Goal: Task Accomplishment & Management: Complete application form

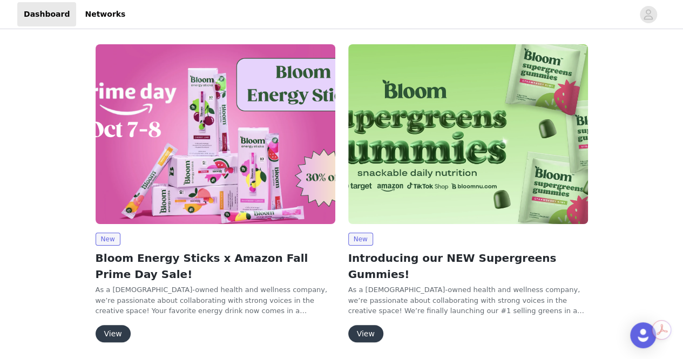
click at [110, 335] on button "View" at bounding box center [113, 333] width 35 height 17
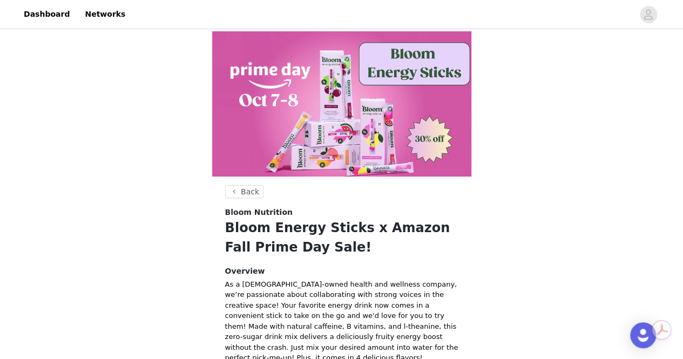
scroll to position [236, 0]
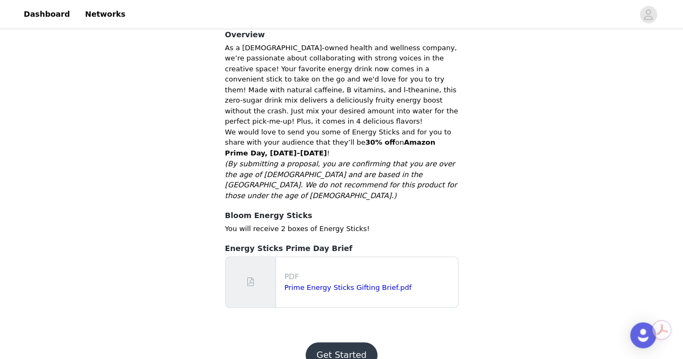
click at [359, 342] on button "Get Started" at bounding box center [341, 355] width 72 height 26
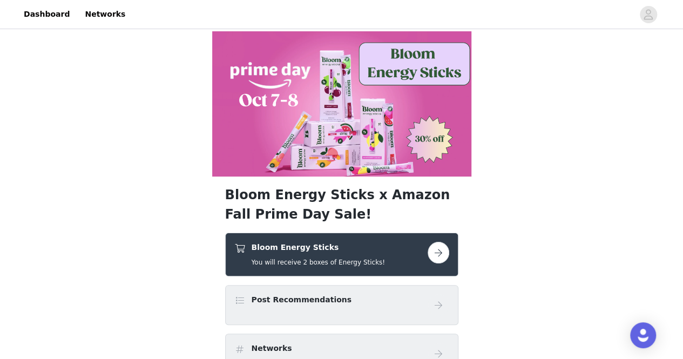
click at [444, 248] on button "button" at bounding box center [438, 253] width 22 height 22
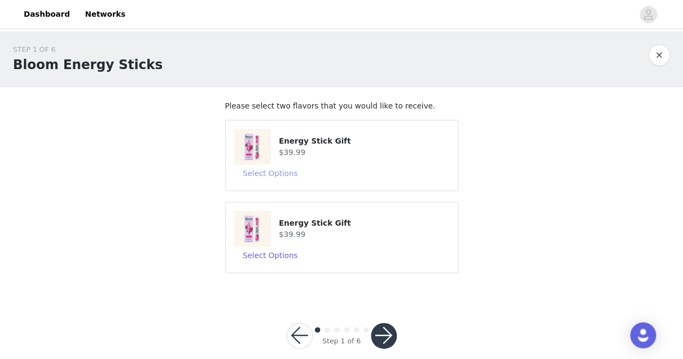
click at [270, 174] on button "Select Options" at bounding box center [270, 173] width 72 height 17
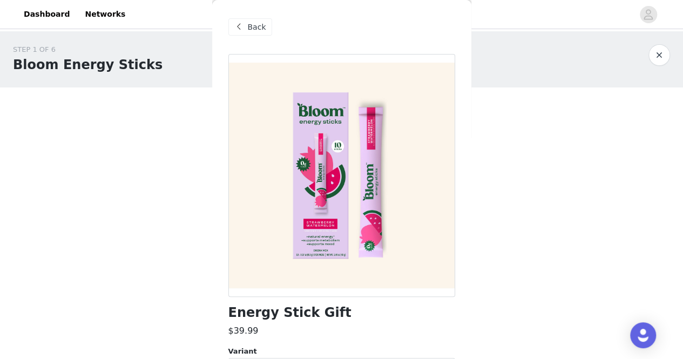
scroll to position [65, 0]
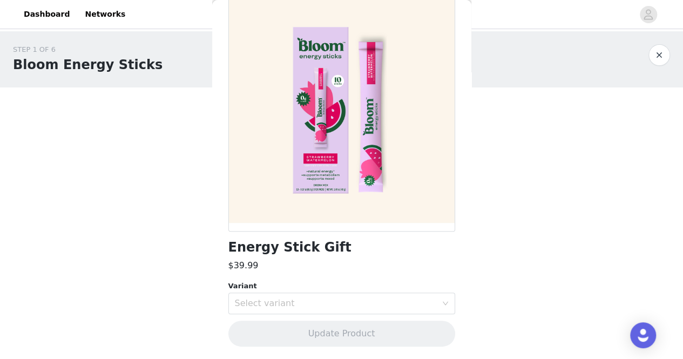
click at [270, 302] on div "Select variant" at bounding box center [336, 303] width 202 height 11
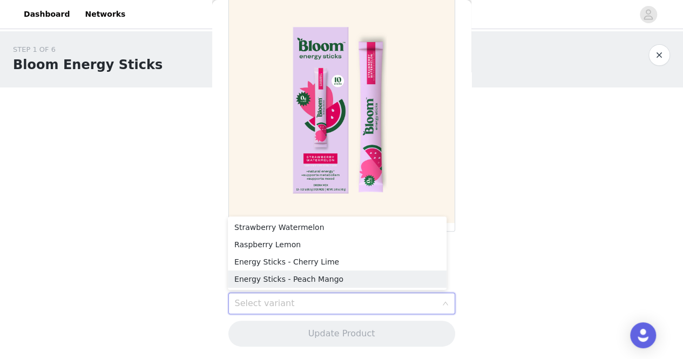
scroll to position [14, 0]
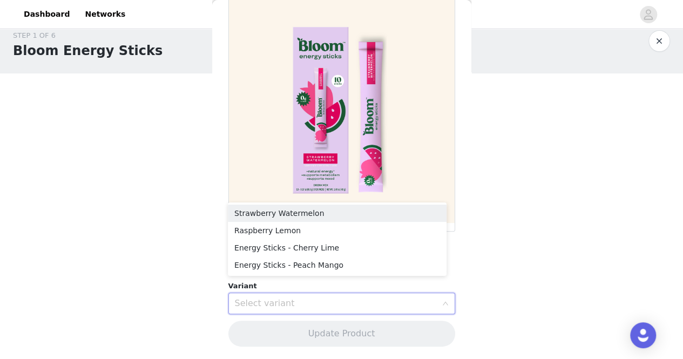
click at [284, 207] on li "Strawberry Watermelon" at bounding box center [337, 213] width 219 height 17
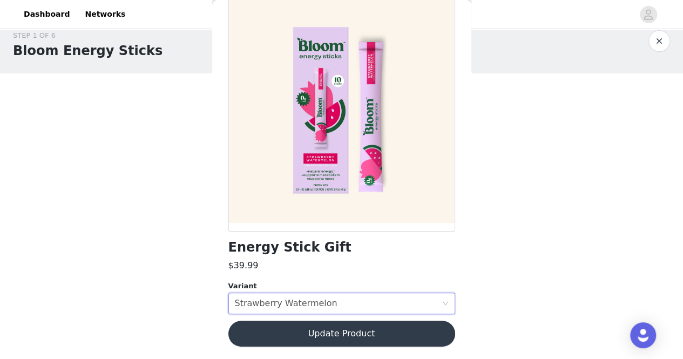
click at [312, 329] on button "Update Product" at bounding box center [341, 334] width 227 height 26
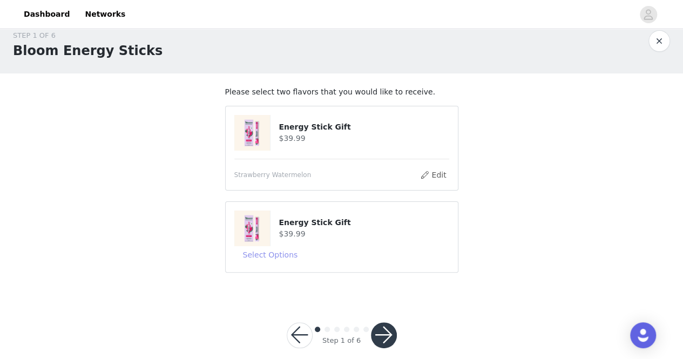
click at [257, 257] on button "Select Options" at bounding box center [270, 254] width 72 height 17
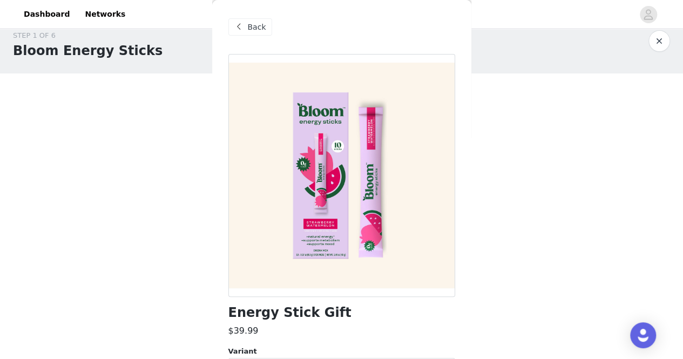
click at [257, 253] on div "Back Energy Stick Gift $39.99 Variant Select variant Update Product" at bounding box center [341, 179] width 259 height 359
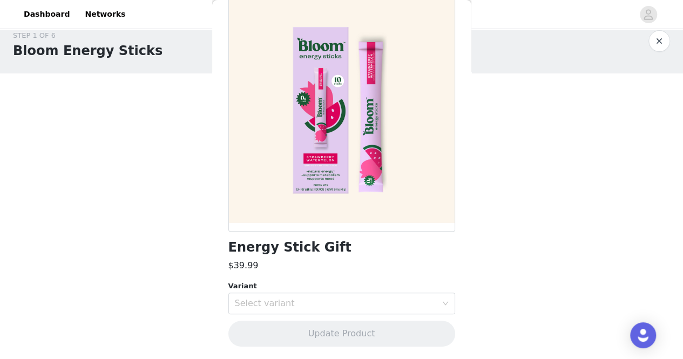
click at [283, 304] on div "Select variant" at bounding box center [336, 303] width 202 height 11
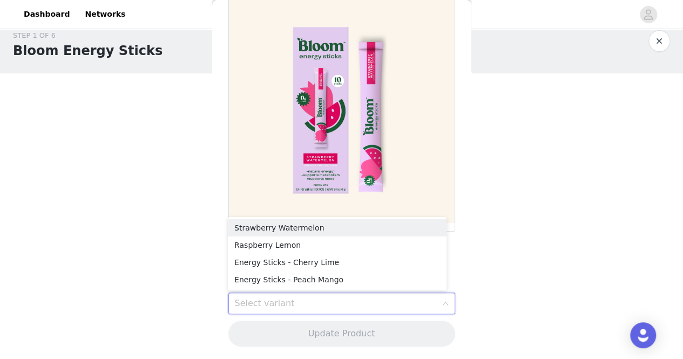
click at [282, 220] on li "Strawberry Watermelon" at bounding box center [337, 227] width 219 height 17
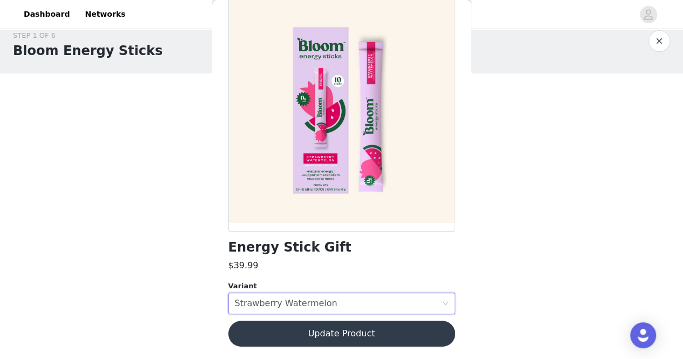
scroll to position [28, 0]
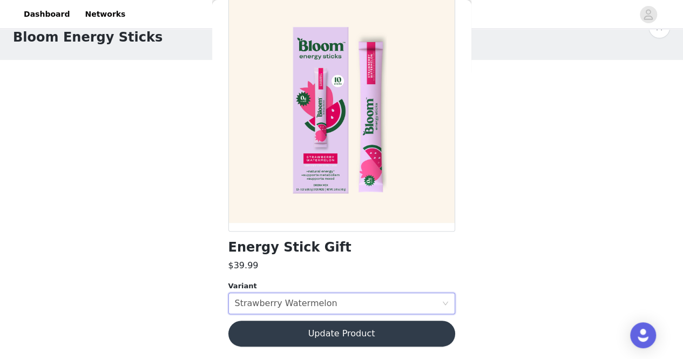
click at [337, 349] on div "Energy Stick Gift $39.99 Variant Select variant Strawberry Watermelon Update Pr…" at bounding box center [341, 174] width 227 height 371
click at [331, 326] on button "Update Product" at bounding box center [341, 334] width 227 height 26
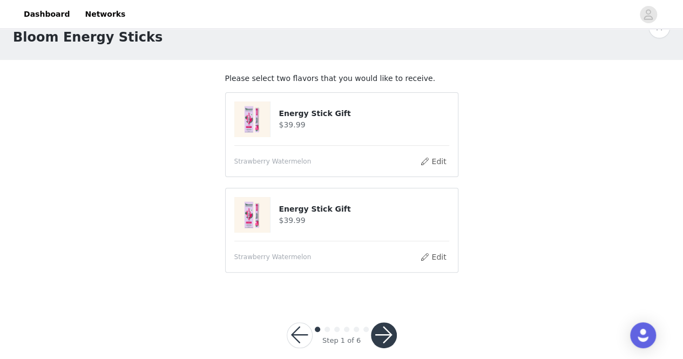
scroll to position [41, 0]
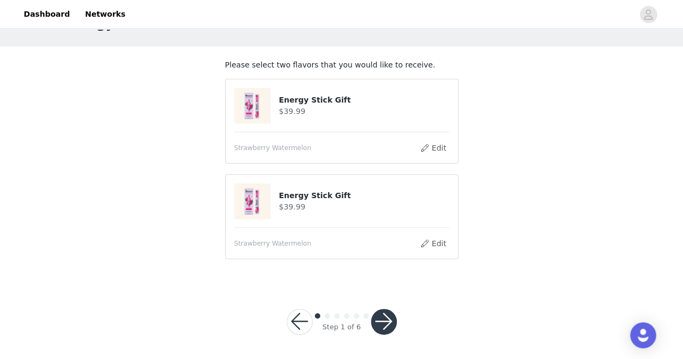
click at [369, 326] on div "Step 1 of 6" at bounding box center [341, 321] width 58 height 21
click at [382, 326] on button "button" at bounding box center [384, 322] width 26 height 26
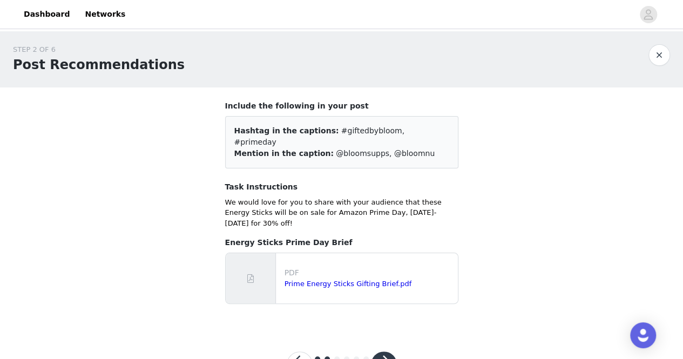
scroll to position [21, 0]
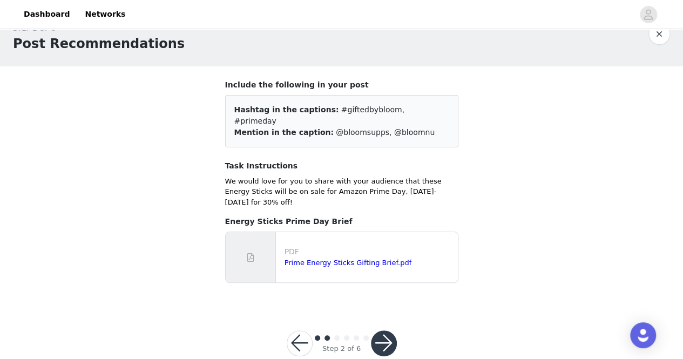
click at [302, 330] on button "button" at bounding box center [300, 343] width 26 height 26
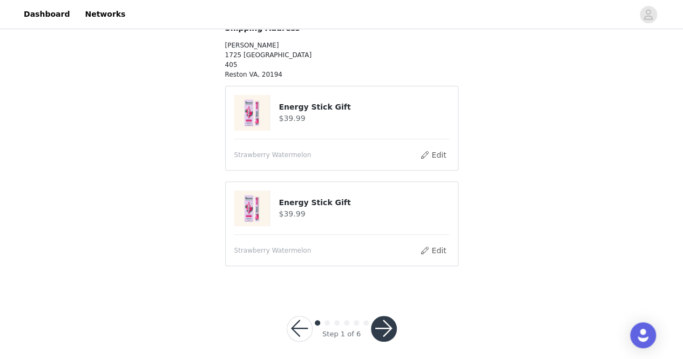
scroll to position [115, 0]
click at [265, 251] on span "Strawberry Watermelon" at bounding box center [272, 250] width 77 height 10
click at [260, 193] on img at bounding box center [252, 208] width 36 height 36
click at [431, 243] on button "Edit" at bounding box center [433, 249] width 28 height 13
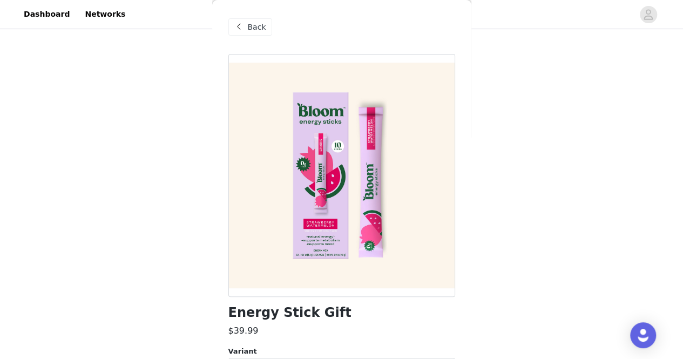
scroll to position [65, 0]
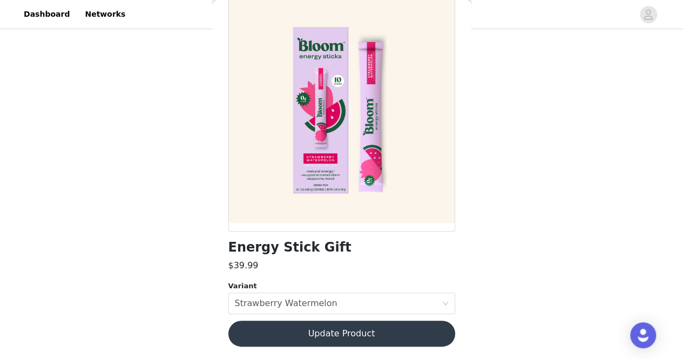
click at [284, 306] on div "Strawberry Watermelon" at bounding box center [286, 303] width 103 height 21
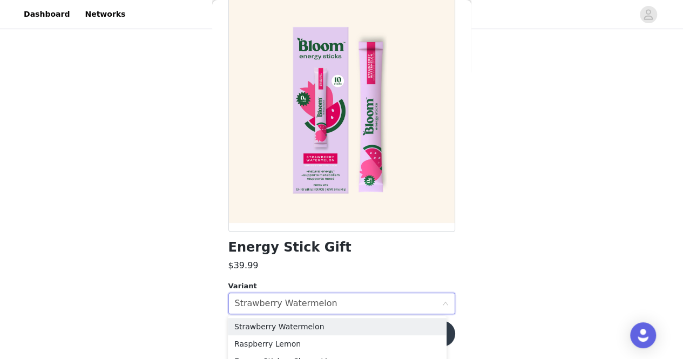
scroll to position [146, 0]
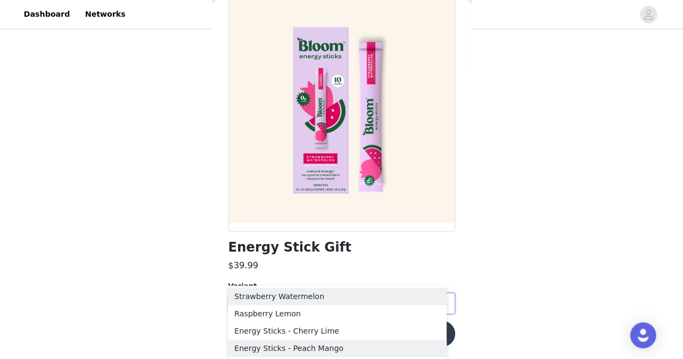
click at [287, 346] on li "Energy Sticks - Peach Mango" at bounding box center [337, 347] width 219 height 17
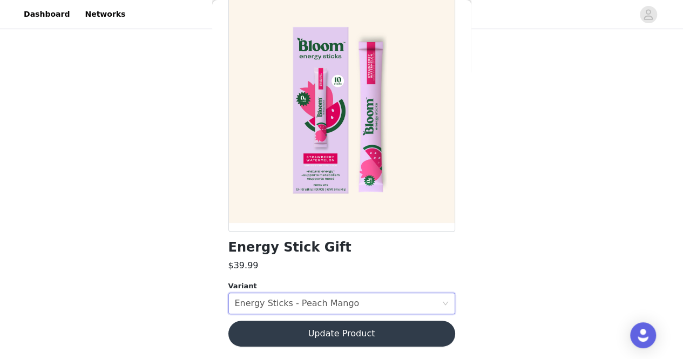
scroll to position [122, 0]
click at [387, 321] on button "Update Product" at bounding box center [341, 334] width 227 height 26
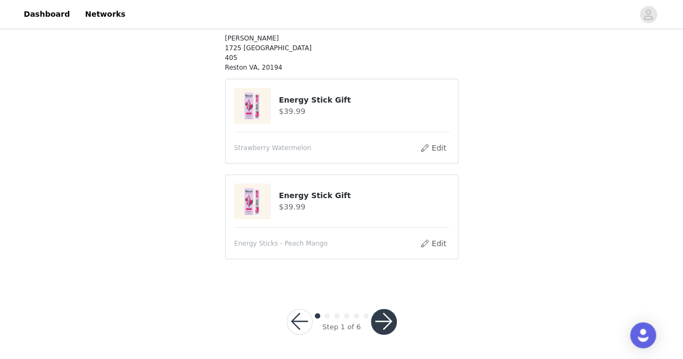
click at [392, 309] on div at bounding box center [384, 322] width 26 height 26
click at [383, 309] on button "button" at bounding box center [384, 322] width 26 height 26
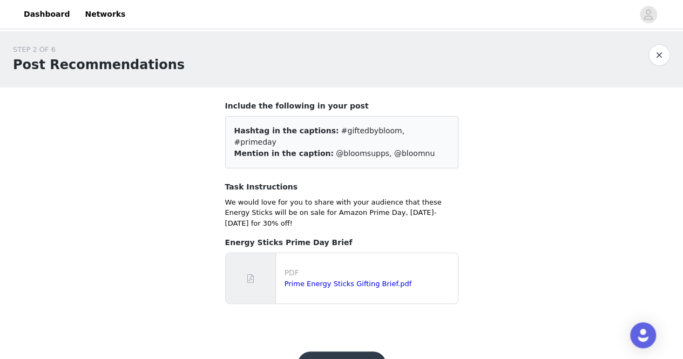
click at [348, 351] on button "Save" at bounding box center [341, 364] width 88 height 26
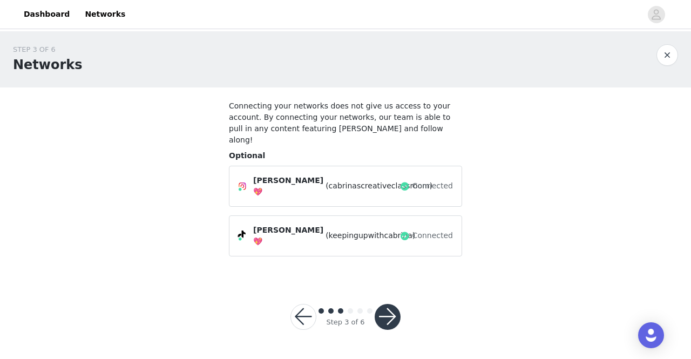
click at [378, 304] on button "button" at bounding box center [388, 317] width 26 height 26
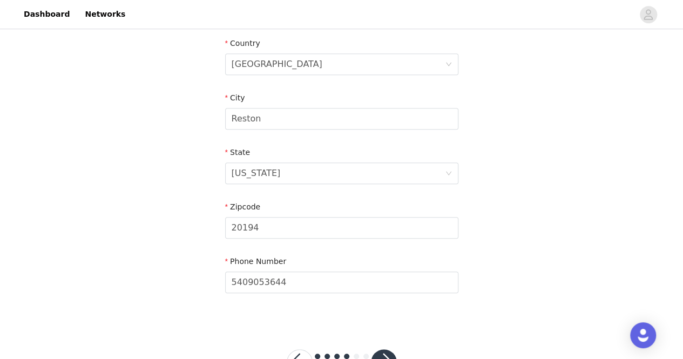
scroll to position [377, 0]
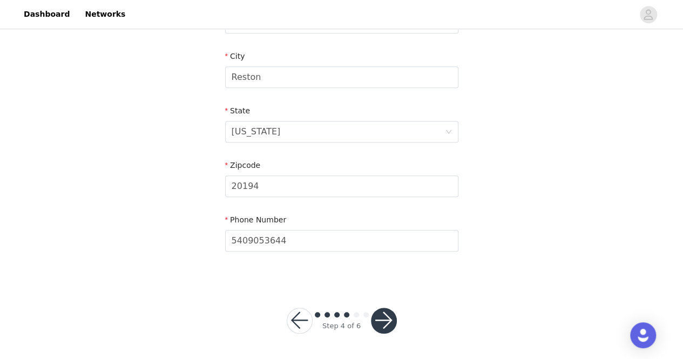
click at [385, 312] on button "button" at bounding box center [384, 321] width 26 height 26
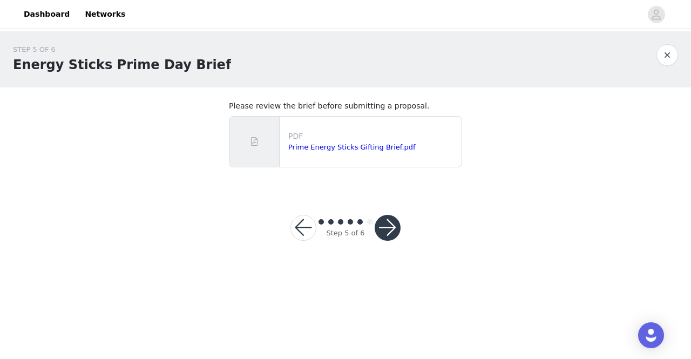
click at [386, 226] on button "button" at bounding box center [388, 228] width 26 height 26
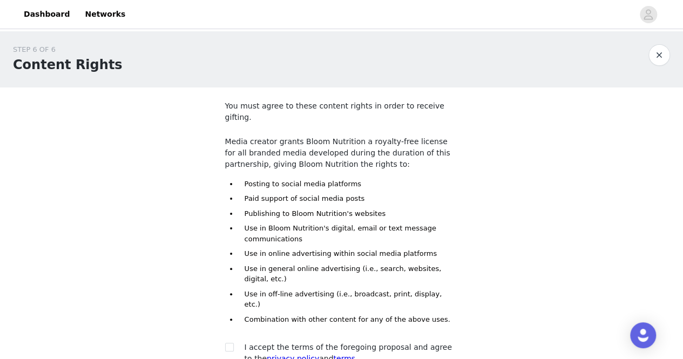
scroll to position [80, 0]
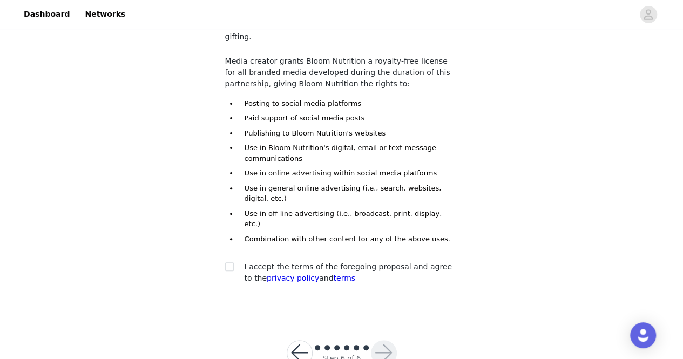
click at [231, 261] on div "I accept the terms of the foregoing proposal and agree to the privacy policy an…" at bounding box center [341, 272] width 233 height 23
click at [230, 262] on input "checkbox" at bounding box center [229, 266] width 8 height 8
checkbox input "true"
click at [380, 340] on button "button" at bounding box center [384, 353] width 26 height 26
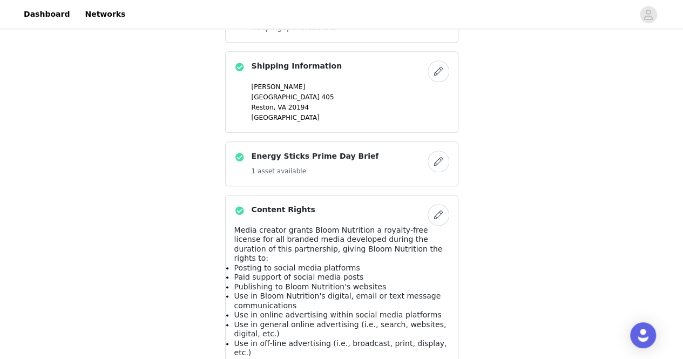
scroll to position [610, 0]
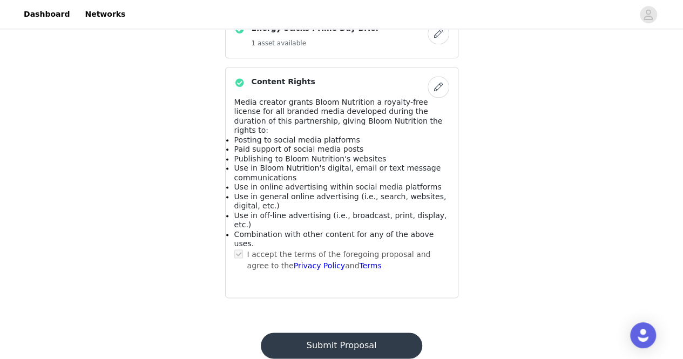
click at [346, 332] on button "Submit Proposal" at bounding box center [341, 345] width 161 height 26
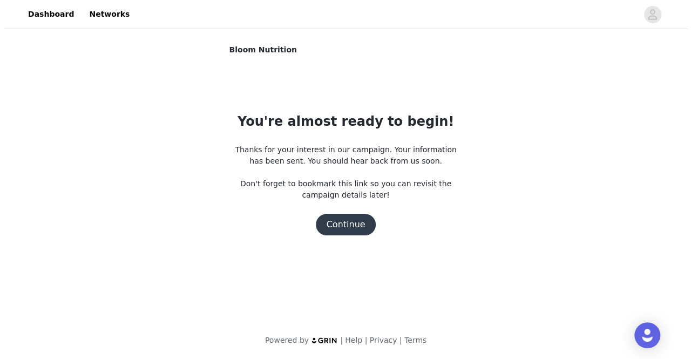
scroll to position [0, 0]
click at [342, 225] on button "Continue" at bounding box center [345, 225] width 60 height 22
